Goal: Find specific page/section: Find specific page/section

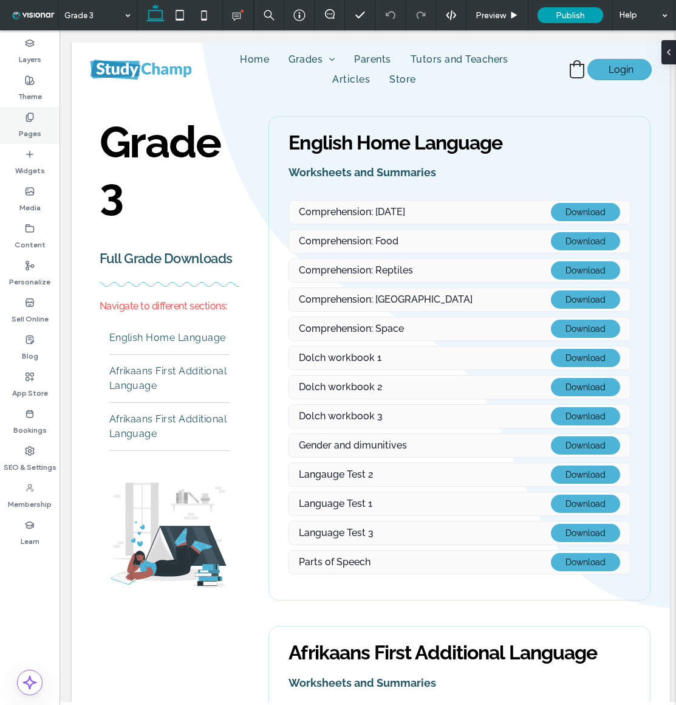
click at [32, 128] on label "Pages" at bounding box center [30, 130] width 22 height 17
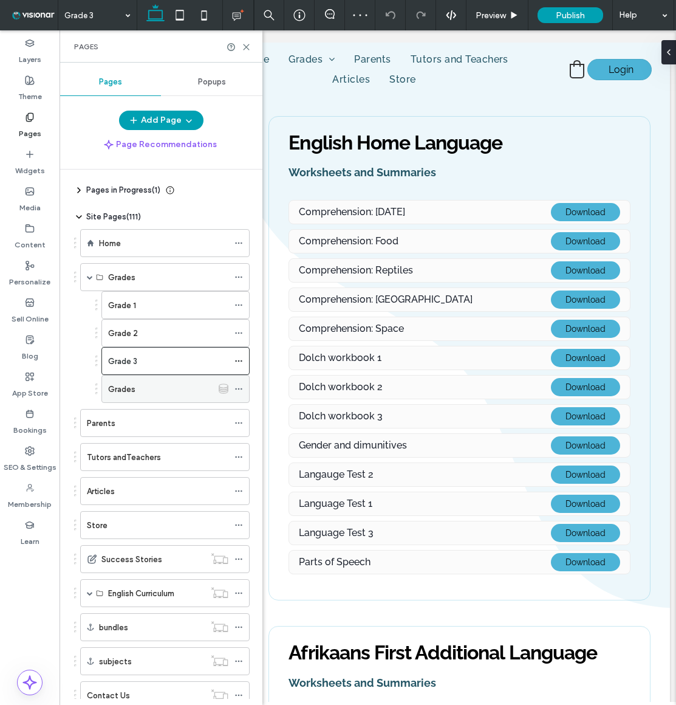
click at [155, 389] on div "Grades" at bounding box center [160, 389] width 105 height 13
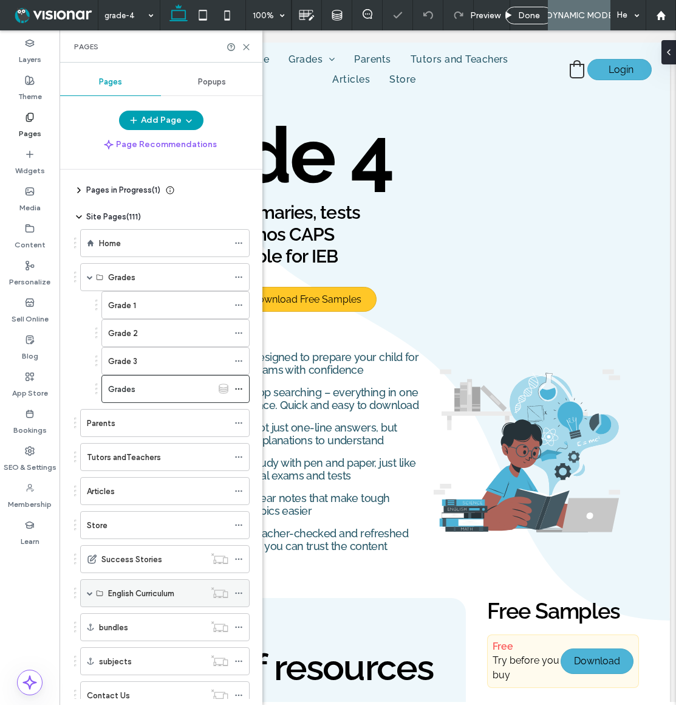
click at [91, 595] on span at bounding box center [90, 593] width 6 height 6
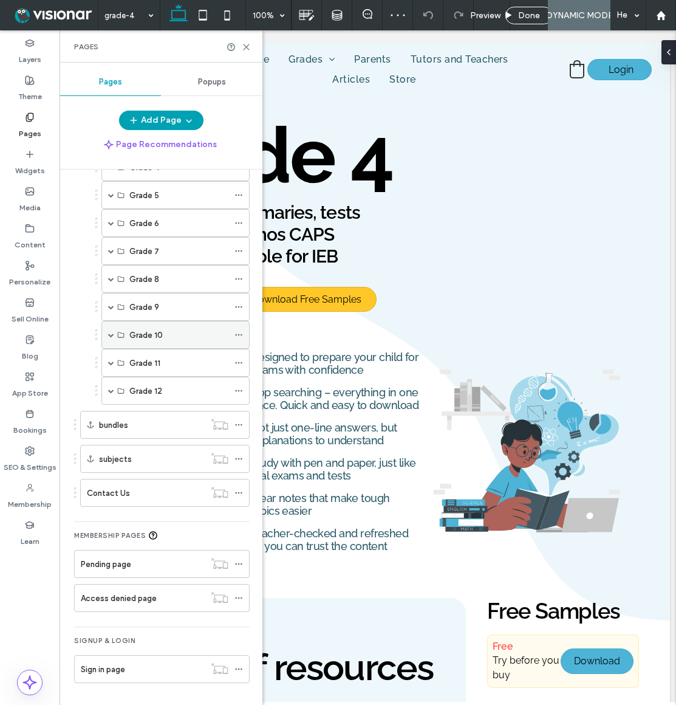
click at [112, 337] on span at bounding box center [111, 335] width 6 height 6
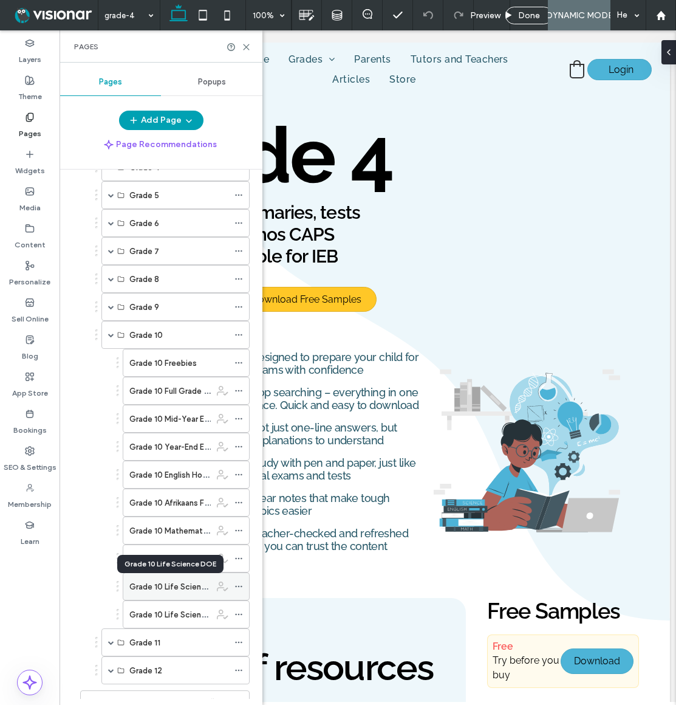
click at [187, 586] on label "Grade 10 Life Science DOE" at bounding box center [179, 586] width 100 height 21
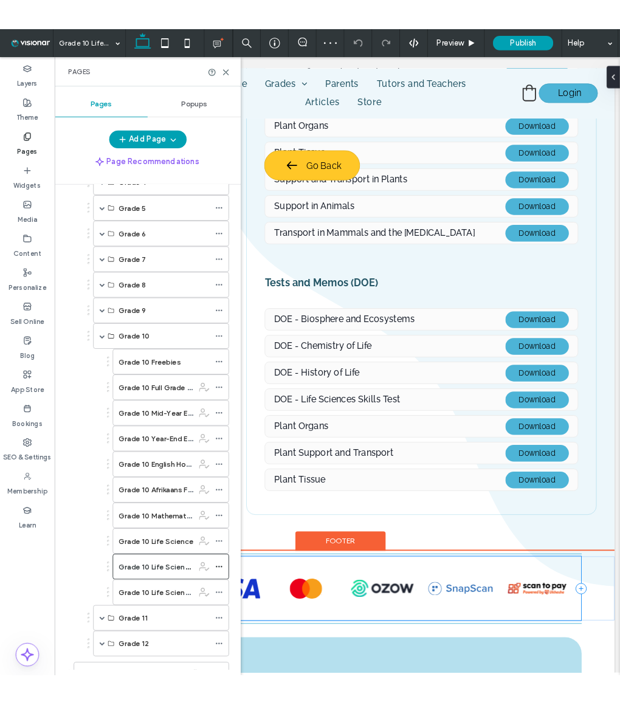
scroll to position [393, 0]
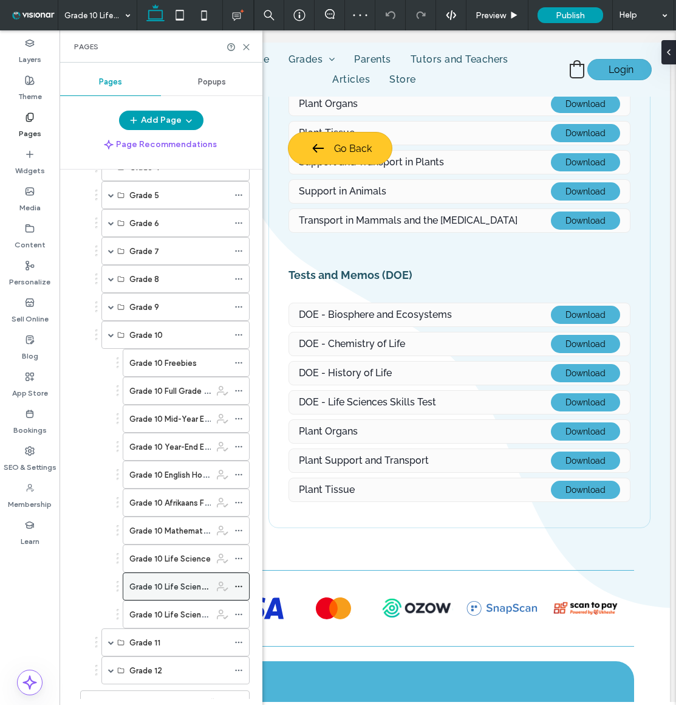
click at [238, 585] on icon at bounding box center [239, 586] width 9 height 9
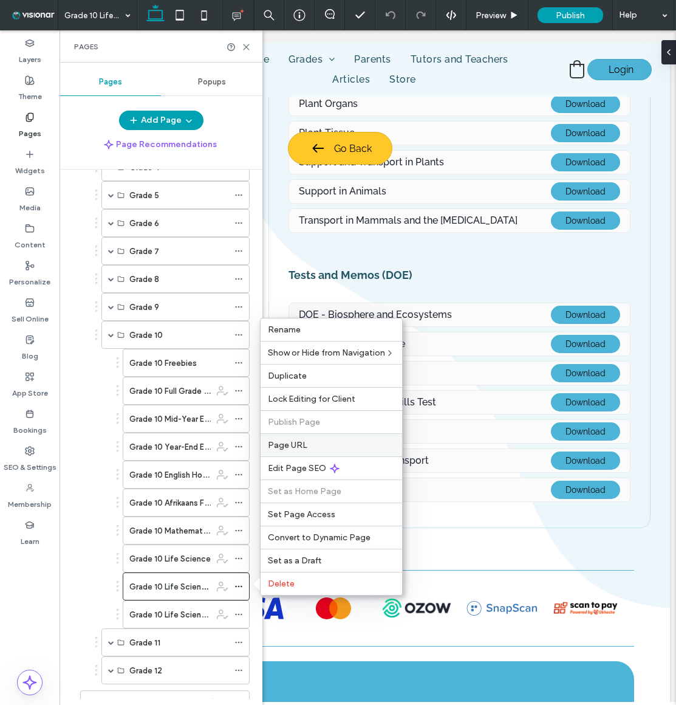
click at [309, 442] on label "Page URL" at bounding box center [331, 445] width 127 height 10
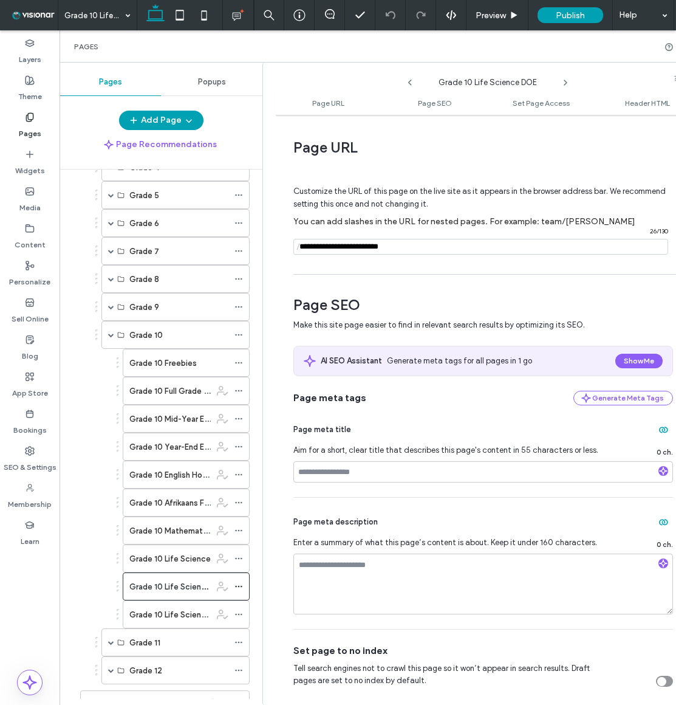
drag, startPoint x: 412, startPoint y: 249, endPoint x: 283, endPoint y: 244, distance: 129.5
click at [284, 243] on div "Page URL Customize the URL of this page on the live site as it appears in the b…" at bounding box center [487, 410] width 425 height 578
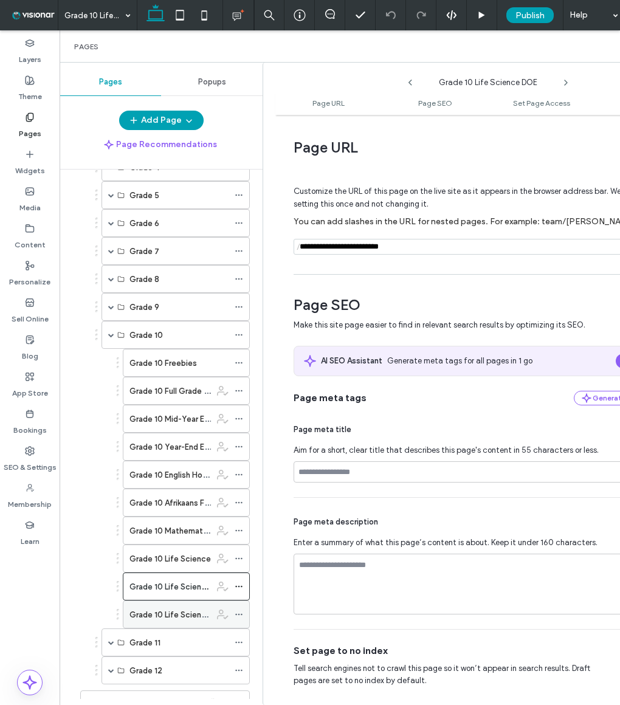
click at [238, 608] on icon at bounding box center [239, 614] width 9 height 9
click at [172, 608] on label "Grade 10 Life Science IEB" at bounding box center [176, 614] width 94 height 21
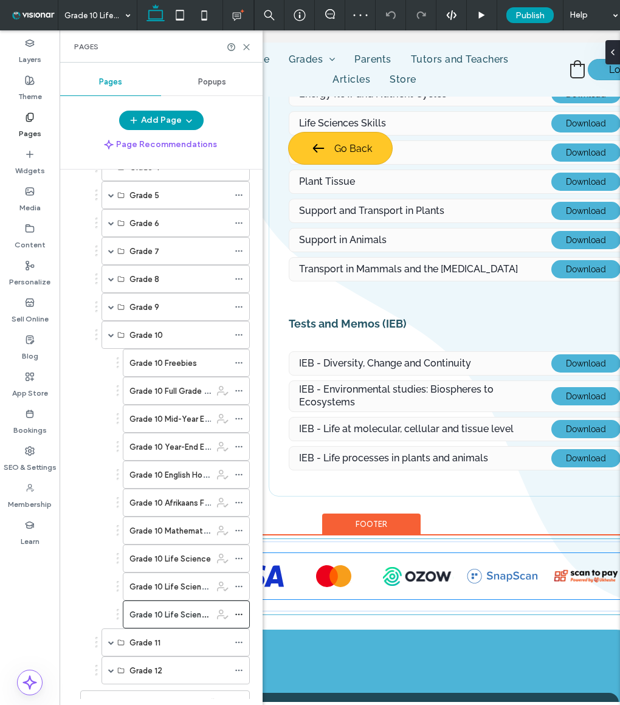
scroll to position [345, 0]
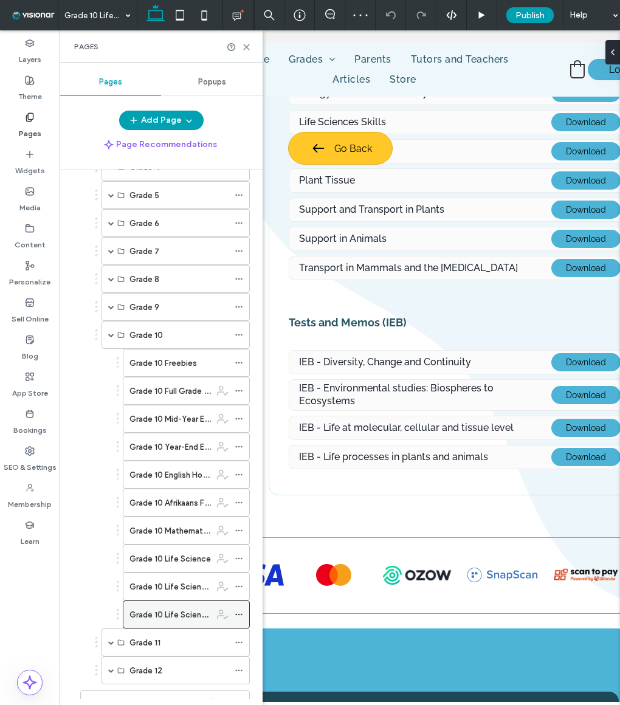
click at [235, 608] on icon at bounding box center [239, 614] width 9 height 9
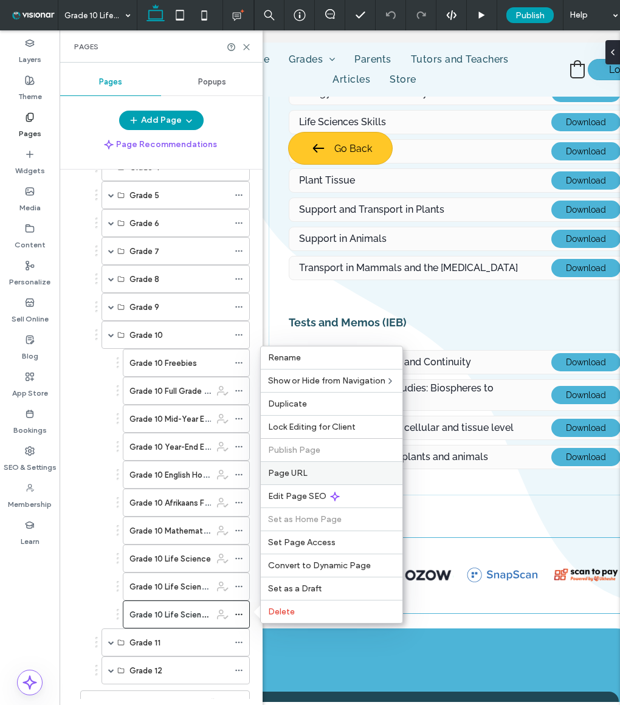
click at [295, 473] on span "Page URL" at bounding box center [287, 473] width 39 height 10
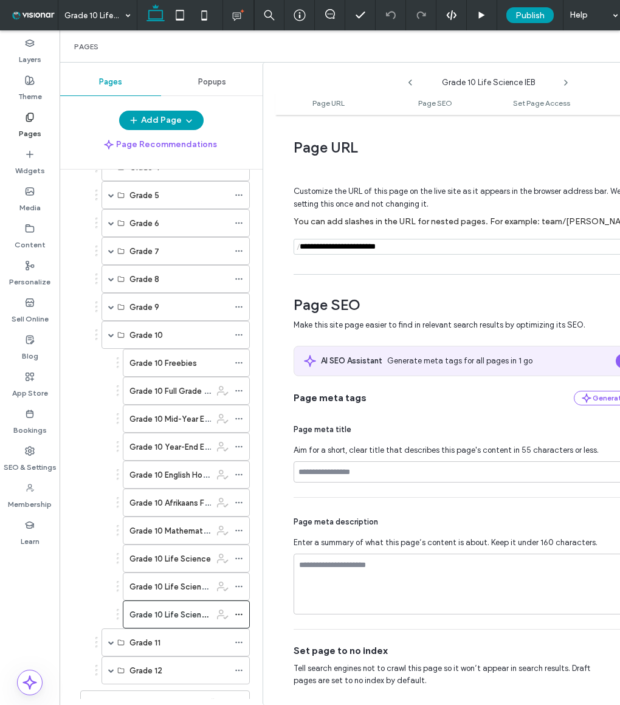
scroll to position [0, 2]
drag, startPoint x: 410, startPoint y: 249, endPoint x: 282, endPoint y: 242, distance: 128.4
click at [282, 242] on div "Page URL Customize the URL of this page on the live site as it appears in the b…" at bounding box center [485, 410] width 425 height 578
